Goal: Task Accomplishment & Management: Use online tool/utility

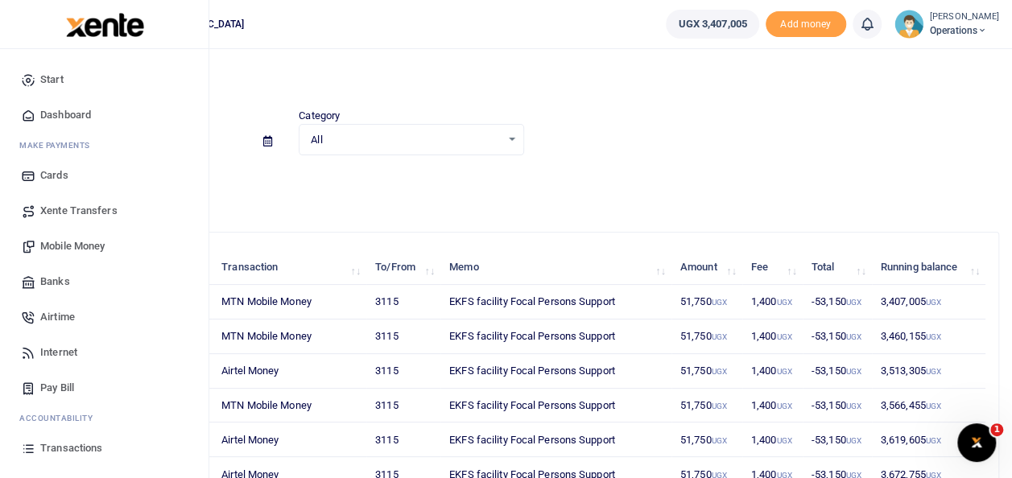
click at [82, 451] on span "Transactions" at bounding box center [71, 448] width 62 height 16
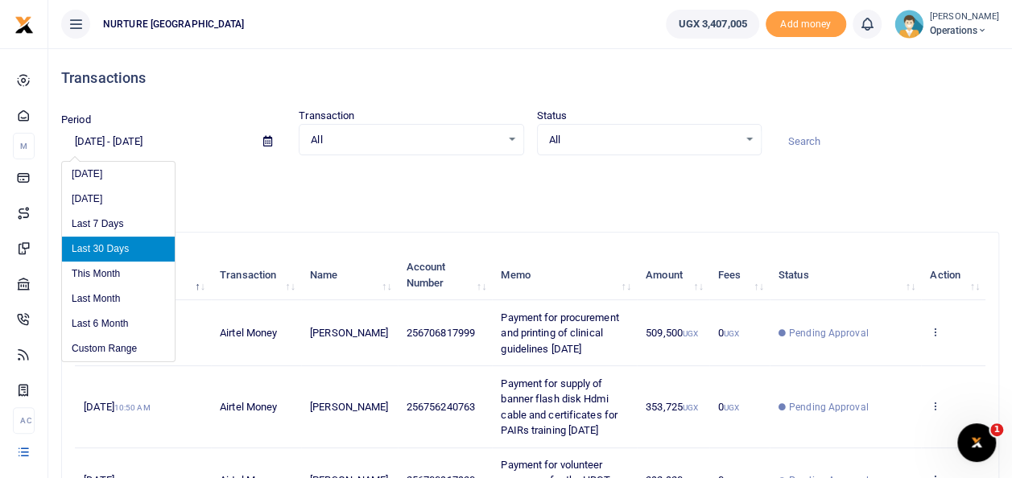
click at [134, 138] on input "[DATE] - [DATE]" at bounding box center [155, 141] width 189 height 27
click at [95, 269] on li "This Month" at bounding box center [118, 274] width 113 height 25
type input "10/01/2025 - 10/31/2025"
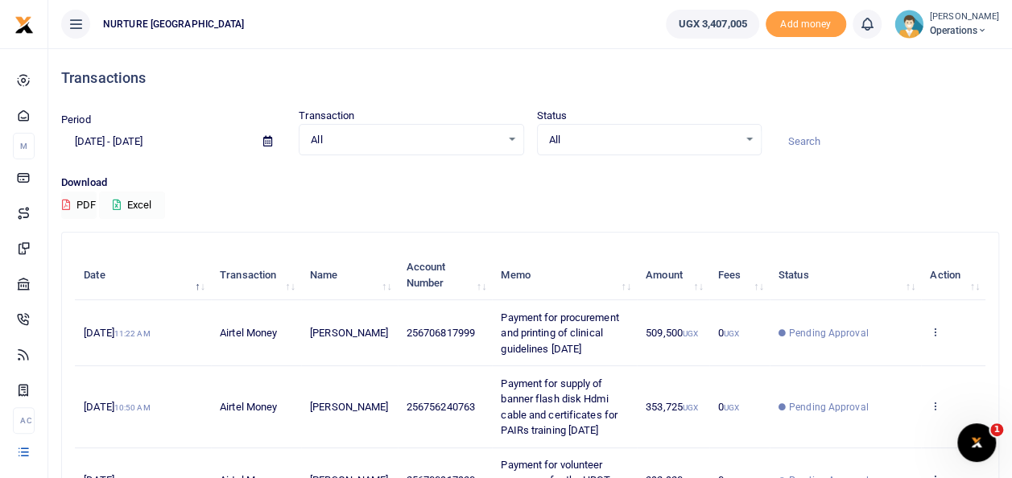
click at [144, 204] on button "Excel" at bounding box center [132, 205] width 66 height 27
